Goal: Navigation & Orientation: Find specific page/section

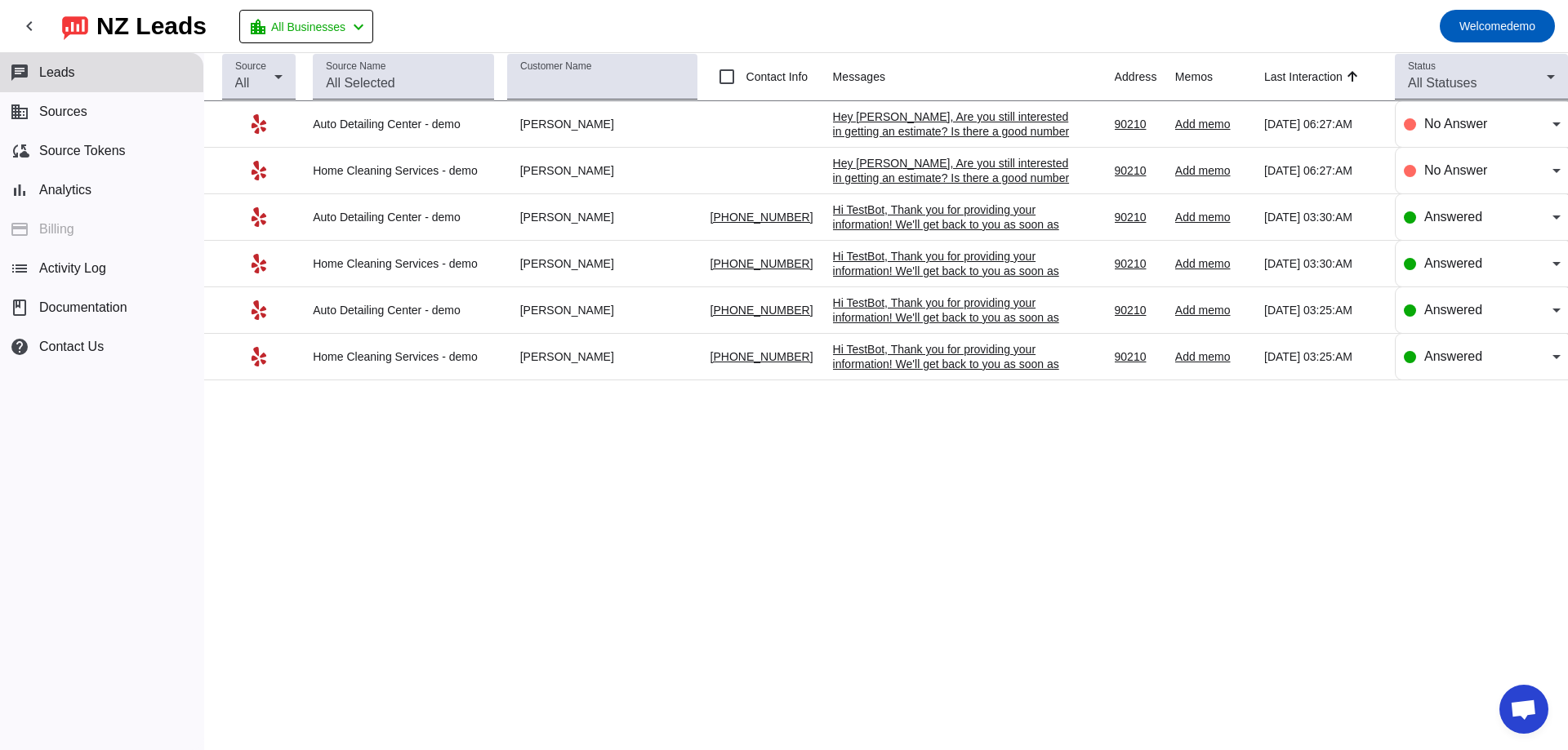
drag, startPoint x: 938, startPoint y: 204, endPoint x: 936, endPoint y: 213, distance: 9.2
click at [938, 206] on div "Hi TestBot, Thank you for providing your information! We'll get back to you as …" at bounding box center [955, 232] width 245 height 59
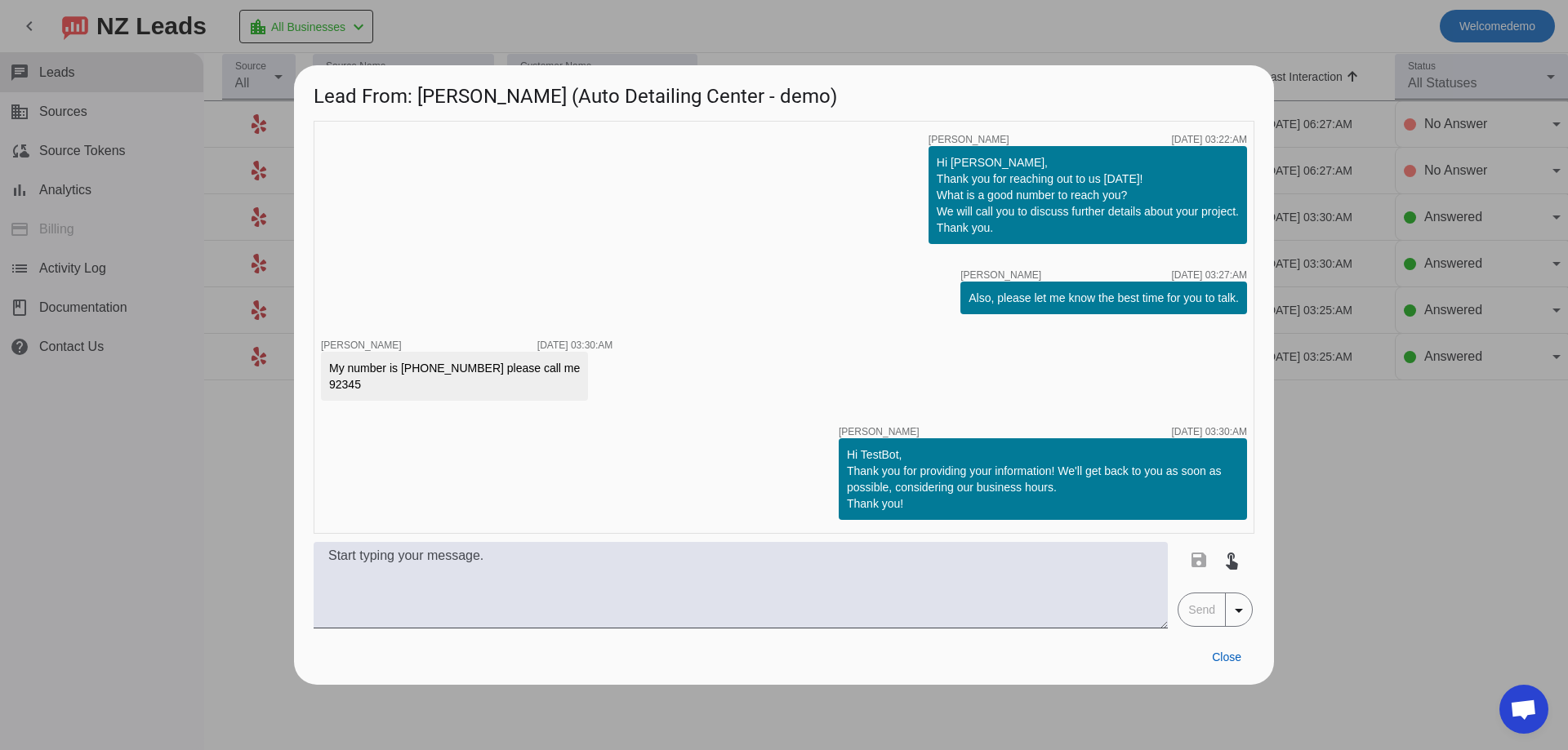
click at [1311, 346] on div at bounding box center [784, 375] width 1568 height 750
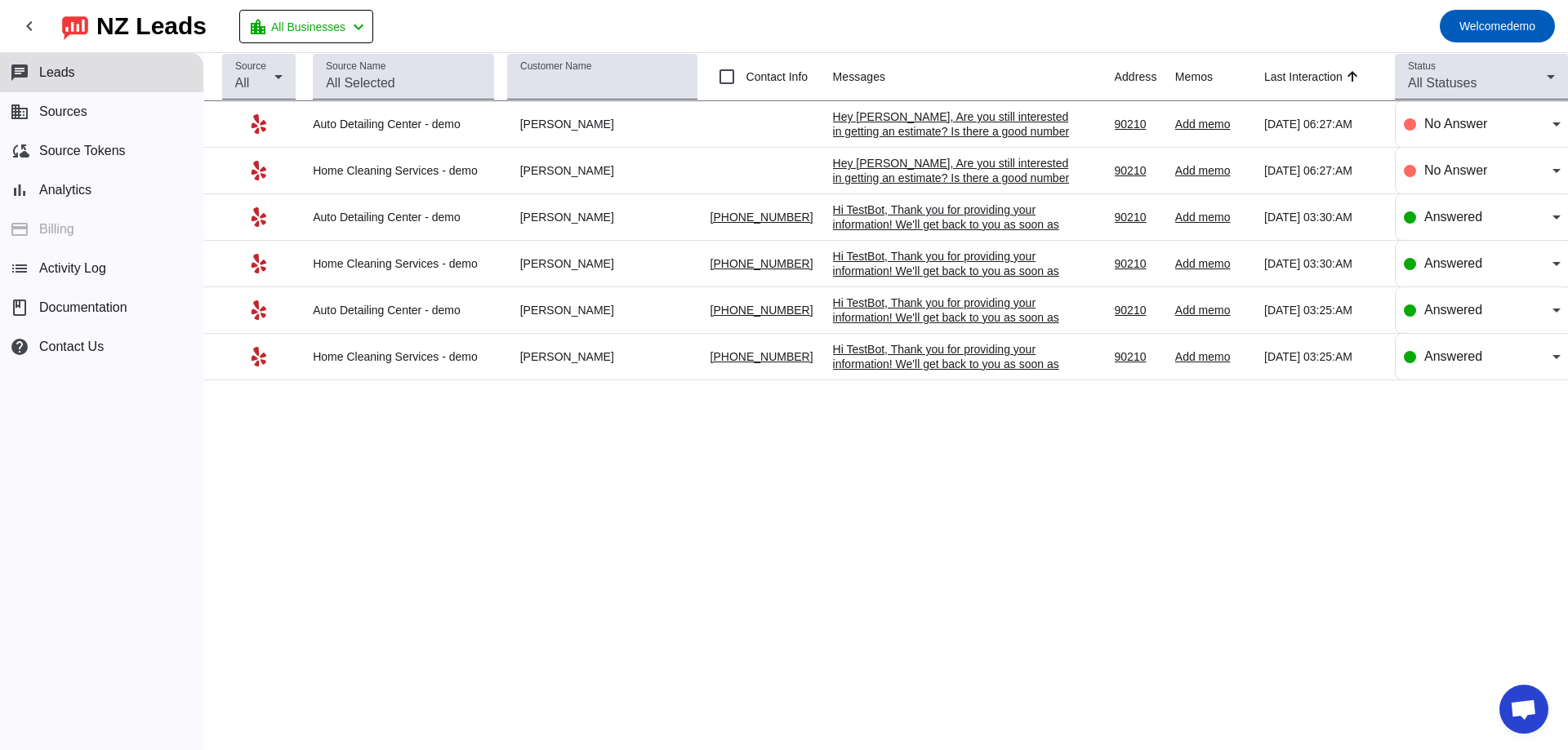
click at [907, 321] on div "Hi TestBot, Thank you for providing your information! We'll get back to you as …" at bounding box center [955, 325] width 245 height 59
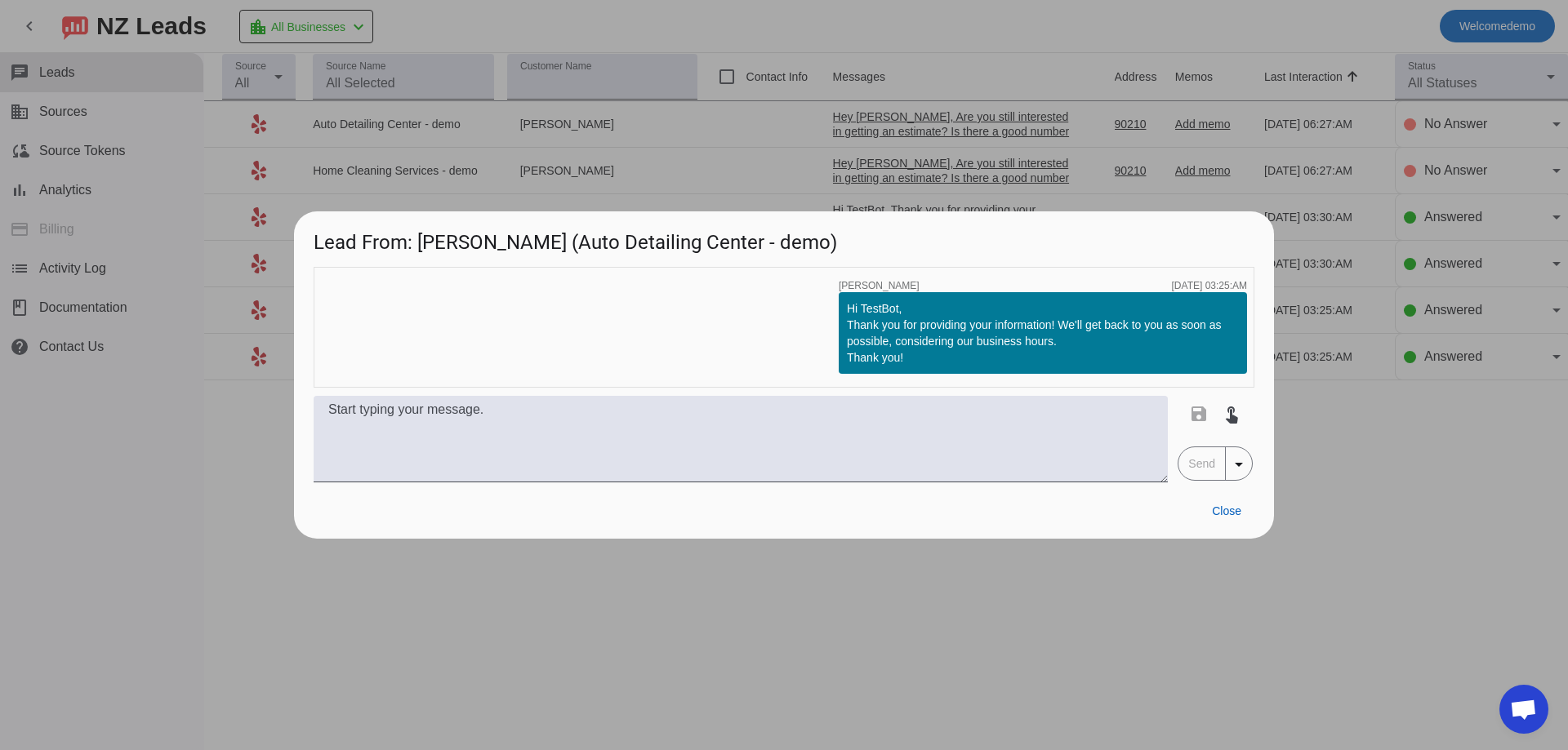
drag, startPoint x: 1230, startPoint y: 528, endPoint x: 1203, endPoint y: 500, distance: 38.9
click at [1225, 521] on div "Close" at bounding box center [783, 510] width 980 height 57
click at [1237, 509] on span "Close" at bounding box center [1226, 510] width 30 height 13
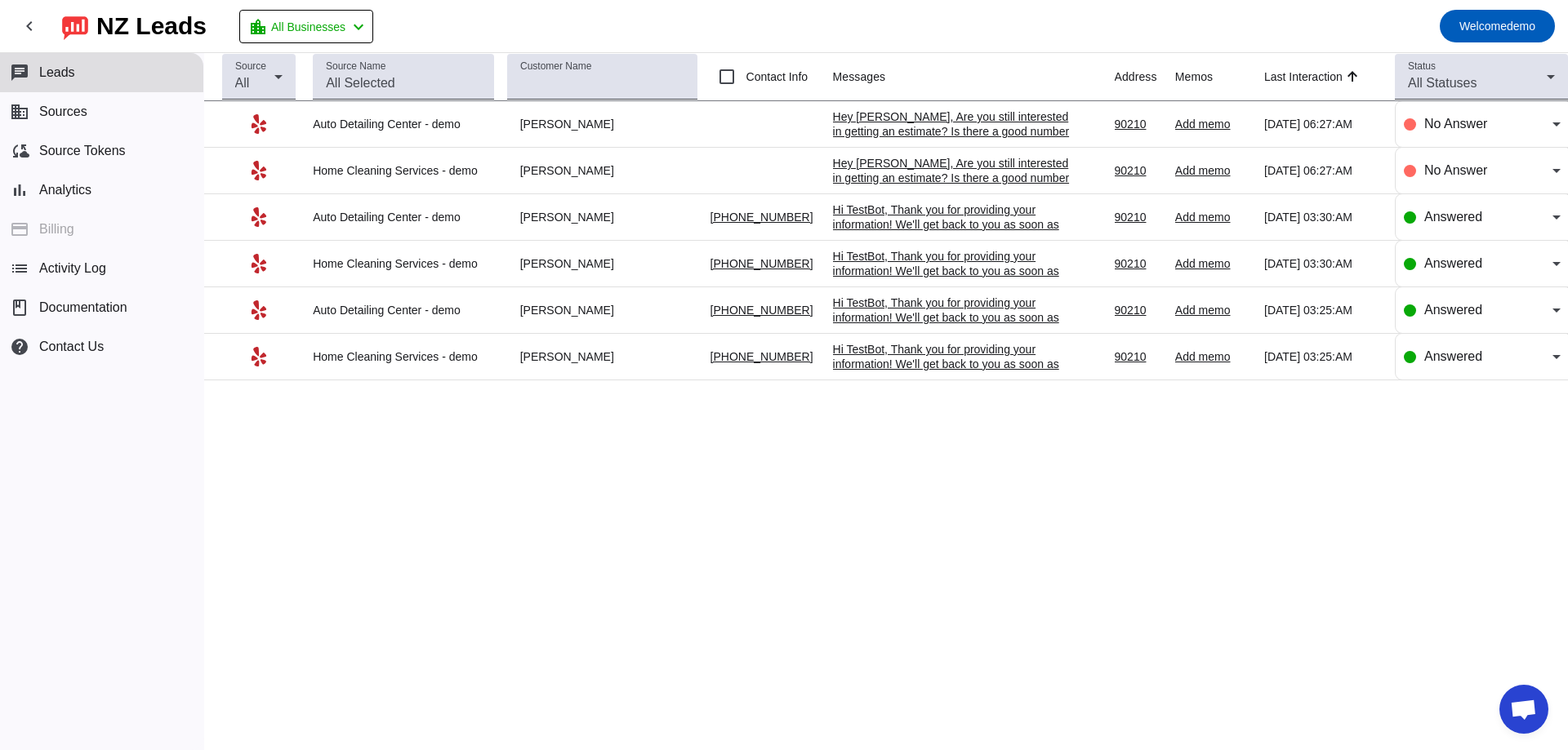
click at [1027, 364] on div "Hi TestBot, Thank you for providing your information! We'll get back to you as …" at bounding box center [955, 371] width 245 height 59
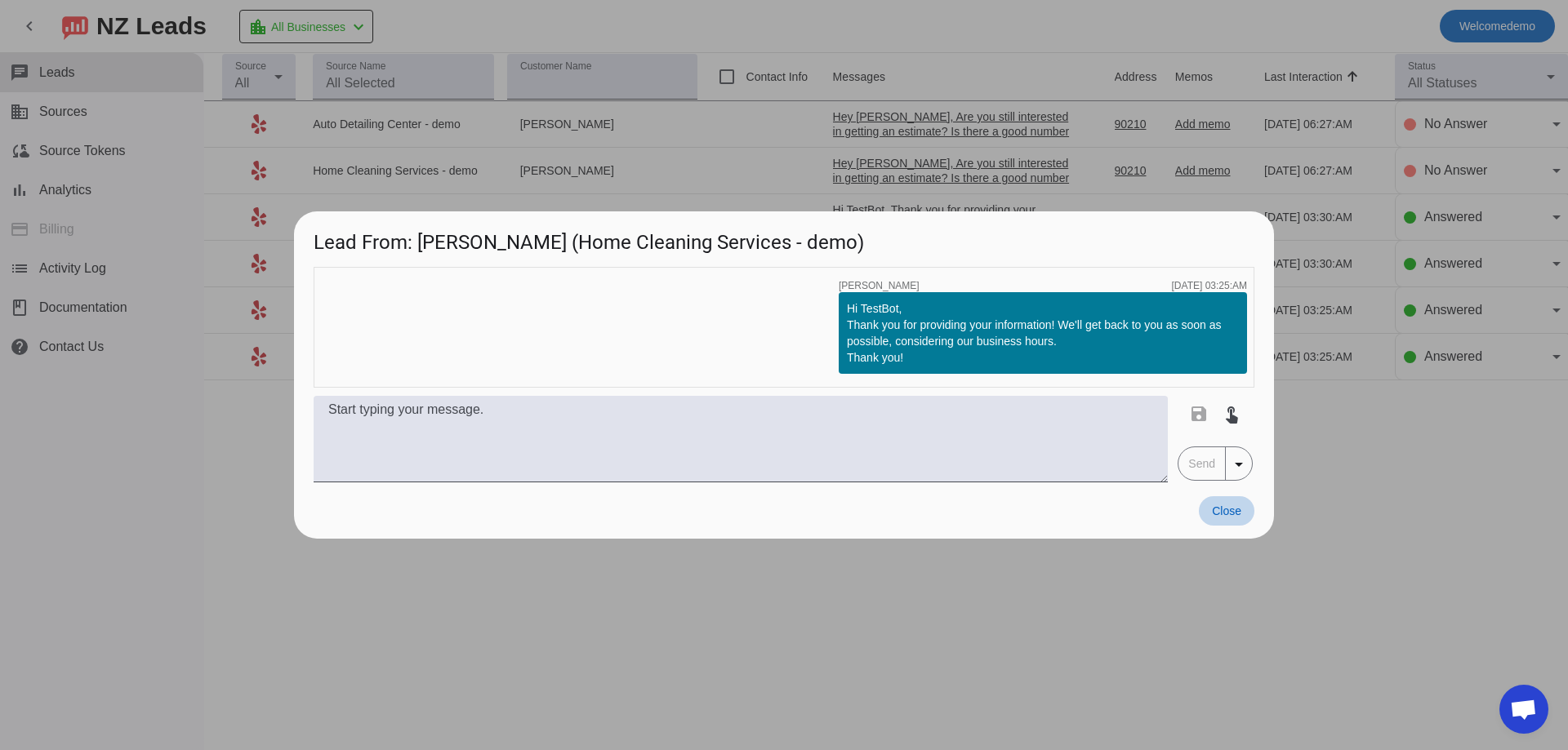
drag, startPoint x: 1235, startPoint y: 518, endPoint x: 968, endPoint y: 412, distance: 287.3
click at [1228, 517] on button "Close" at bounding box center [1226, 510] width 56 height 30
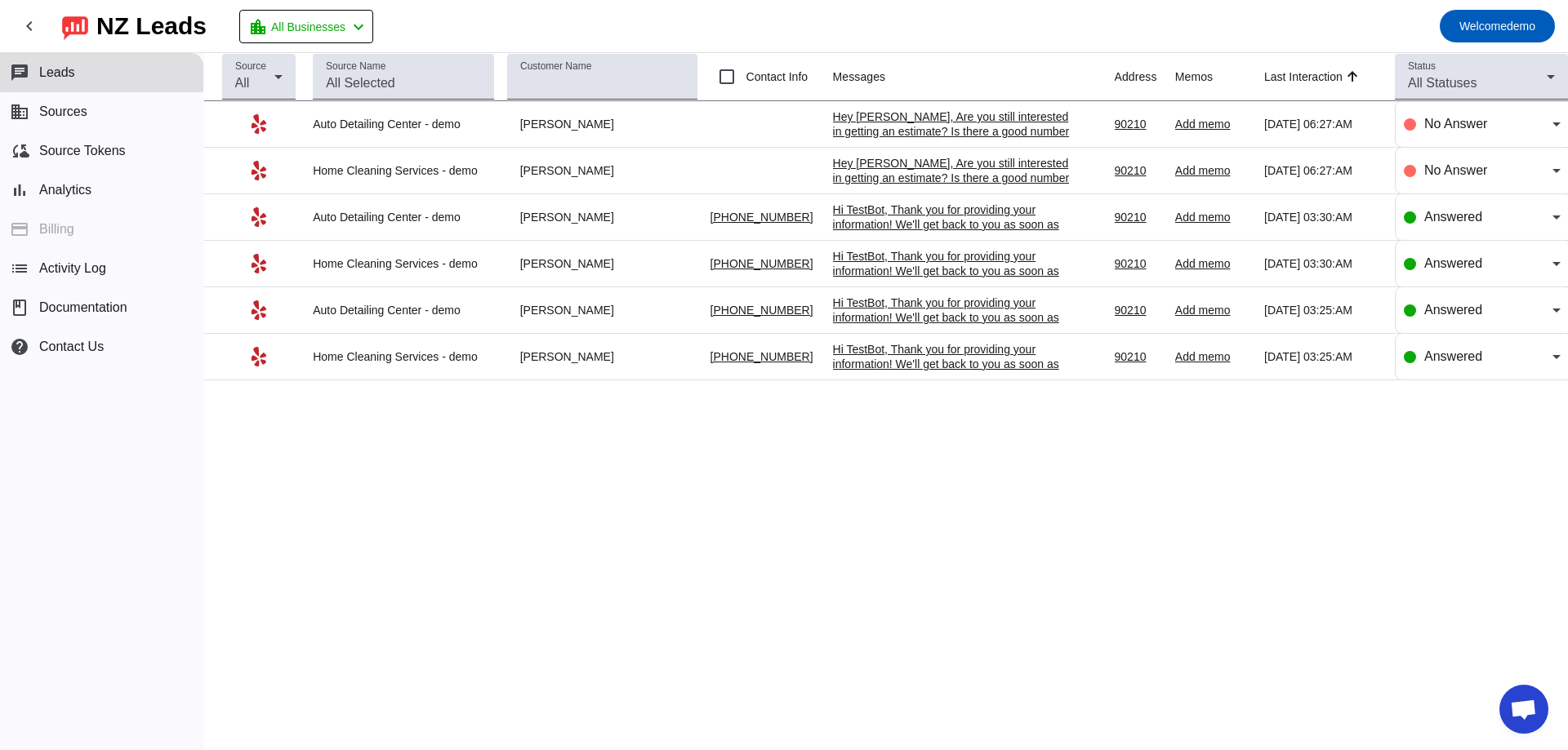
click at [895, 348] on div "Hi TestBot, Thank you for providing your information! We'll get back to you as …" at bounding box center [955, 371] width 245 height 59
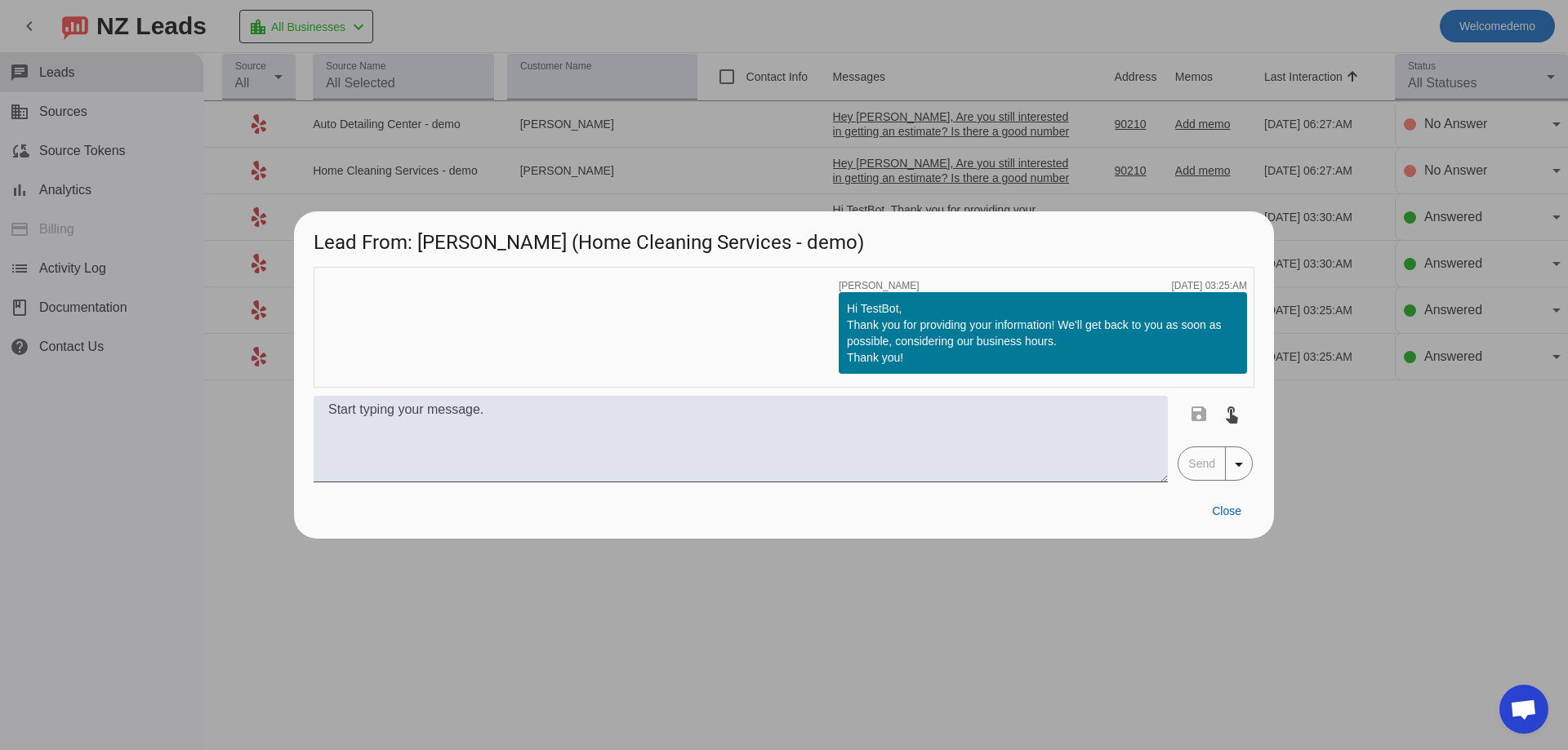
drag, startPoint x: 1239, startPoint y: 537, endPoint x: 1233, endPoint y: 517, distance: 20.9
click at [1237, 535] on div "Close" at bounding box center [783, 510] width 980 height 57
drag, startPoint x: 1231, startPoint y: 517, endPoint x: 1223, endPoint y: 512, distance: 9.4
click at [1227, 516] on span "Close" at bounding box center [1226, 510] width 30 height 13
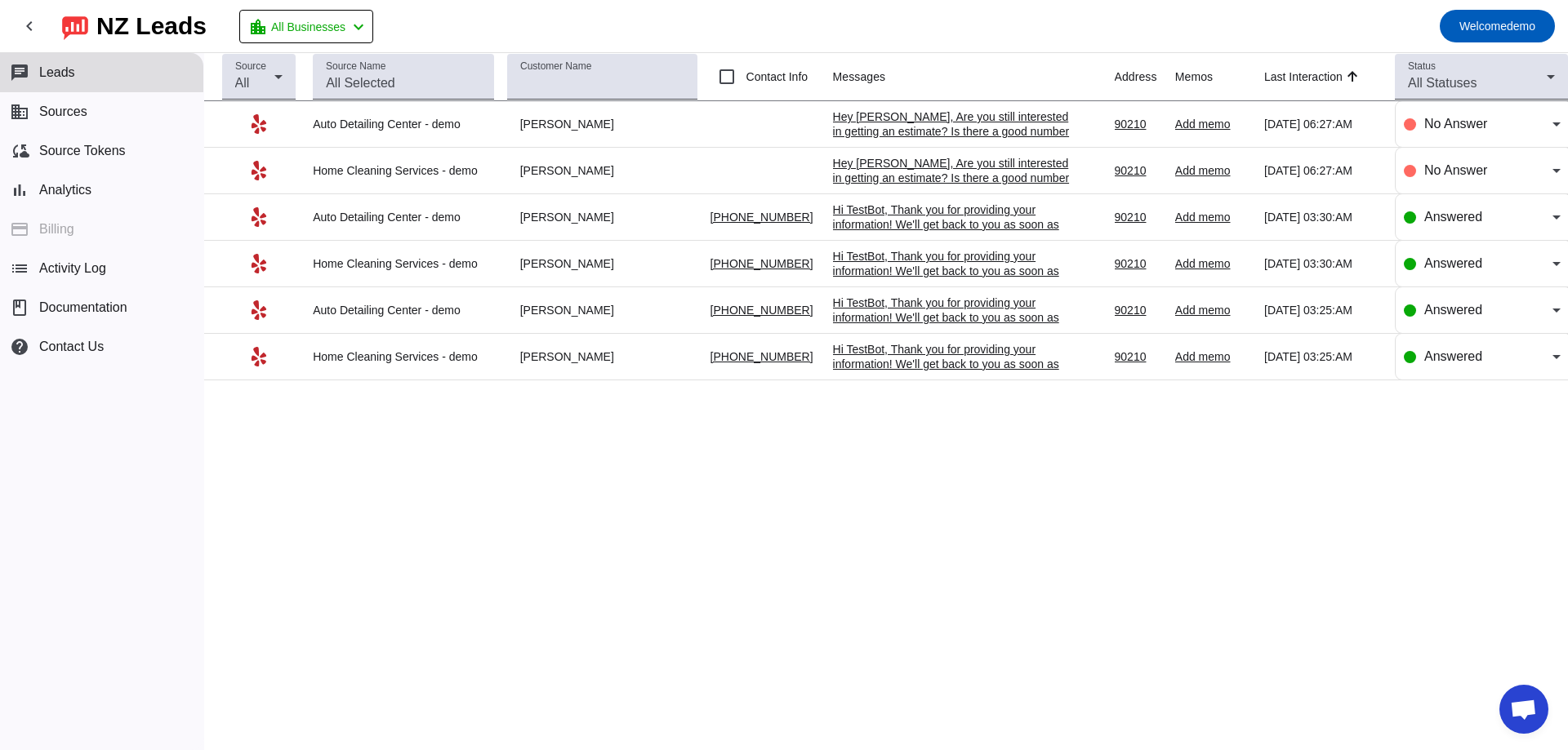
click at [992, 311] on div "Hi TestBot, Thank you for providing your information! We'll get back to you as …" at bounding box center [955, 325] width 245 height 59
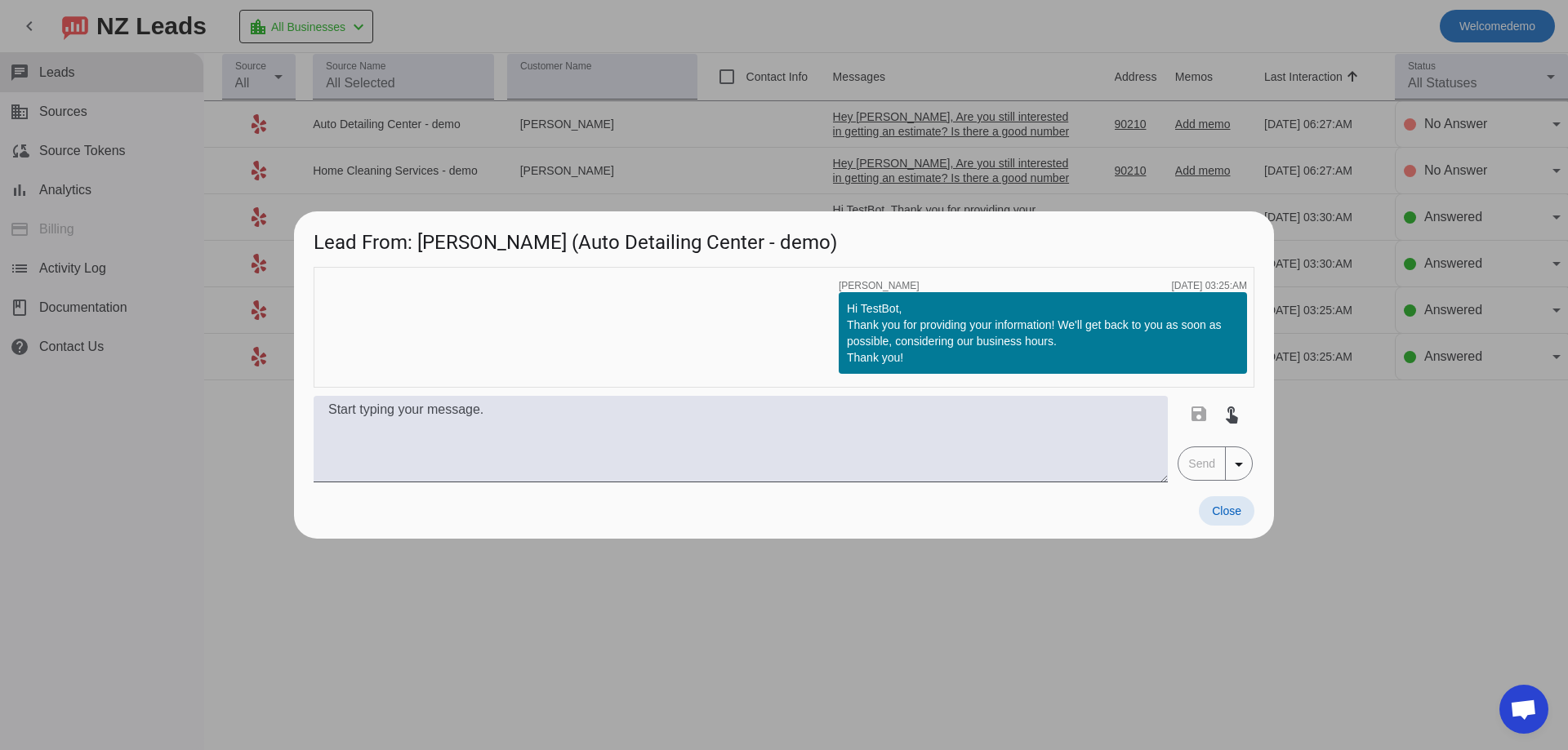
click at [1230, 510] on span "Close" at bounding box center [1226, 510] width 30 height 13
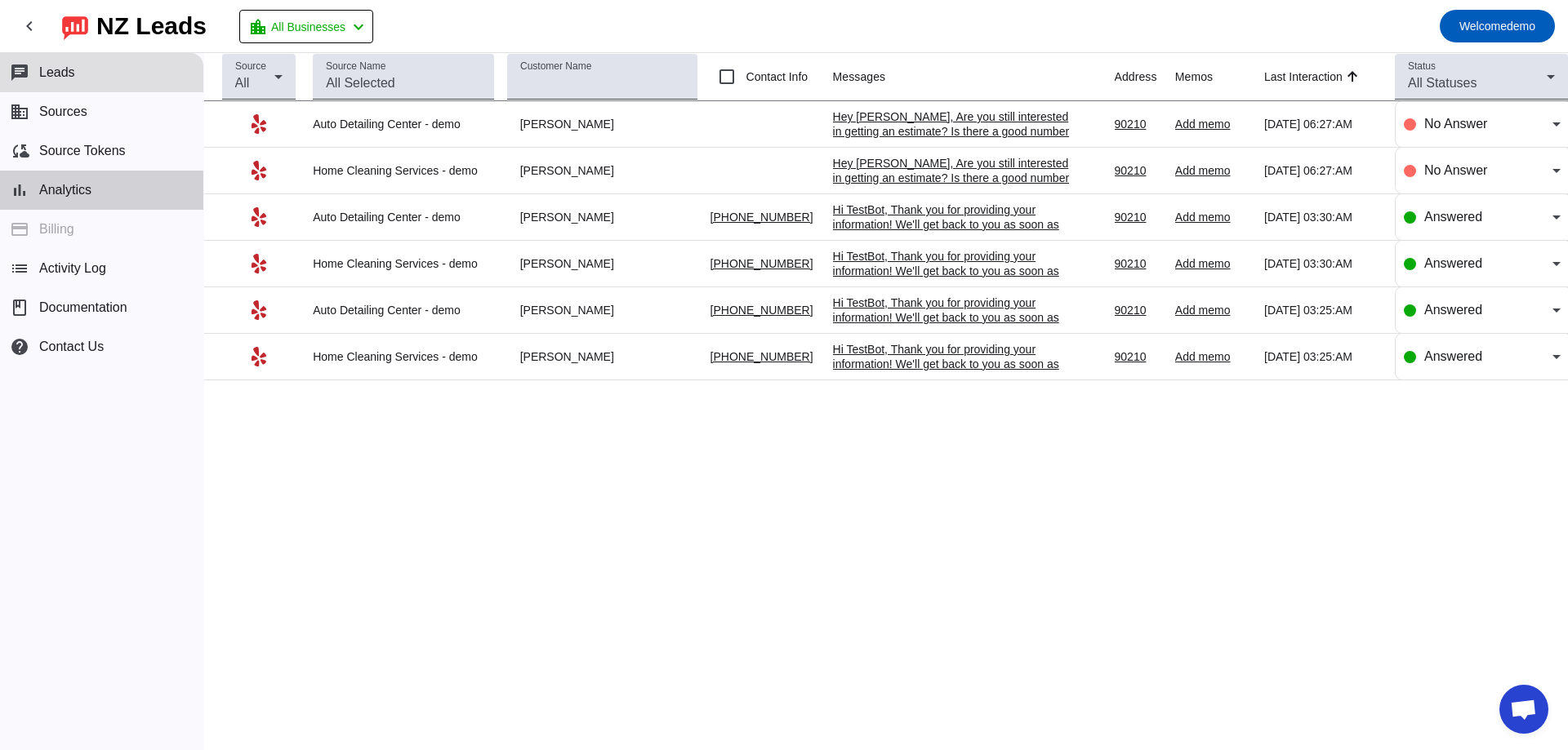
click at [60, 194] on span "Analytics" at bounding box center [65, 190] width 52 height 14
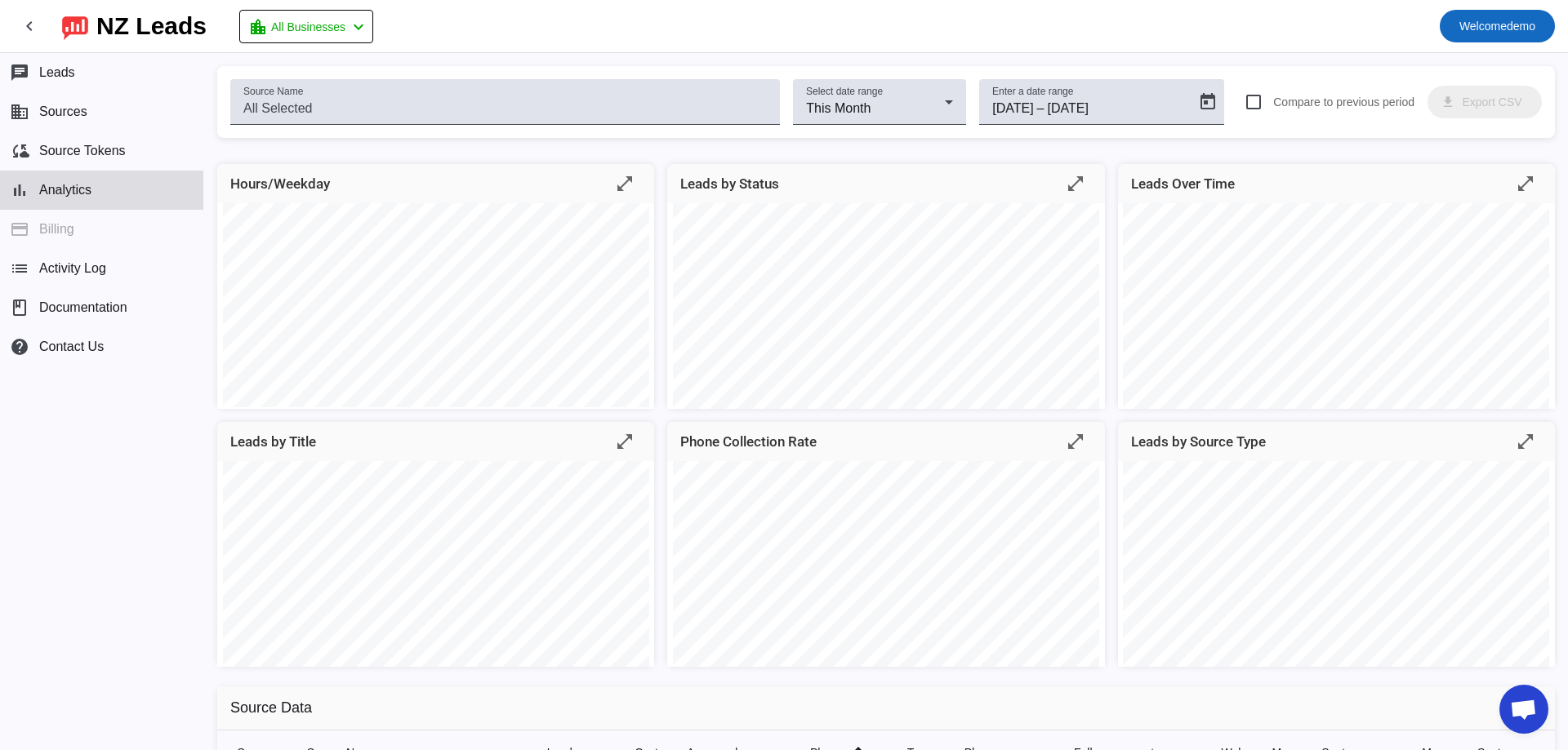
click at [1474, 15] on span "Welcome demo" at bounding box center [1497, 25] width 76 height 23
click at [1484, 59] on button "Logout" at bounding box center [1509, 68] width 91 height 39
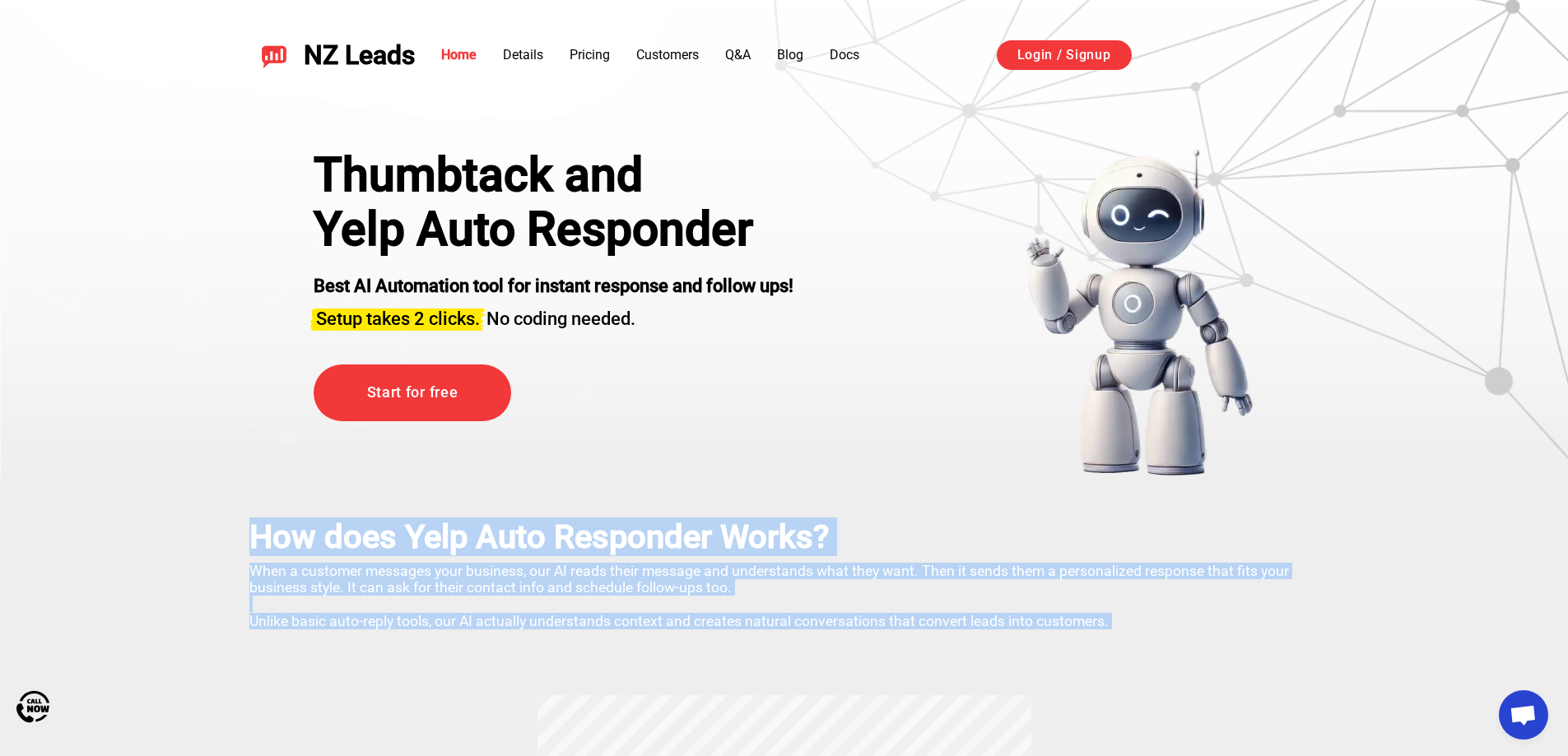
drag, startPoint x: 1106, startPoint y: 639, endPoint x: 236, endPoint y: 539, distance: 875.7
